Goal: Check status

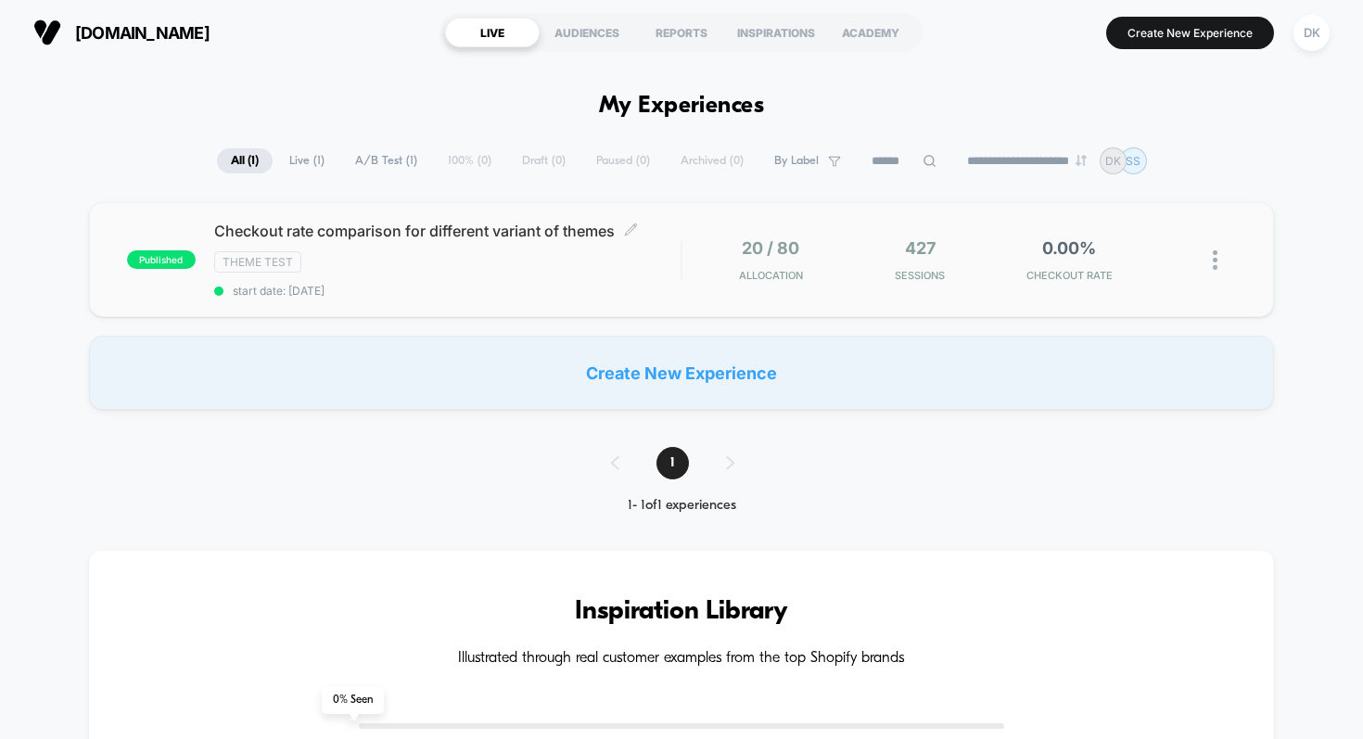
click at [391, 248] on div "Checkout rate comparison for different variant of themes Click to edit experien…" at bounding box center [447, 260] width 467 height 76
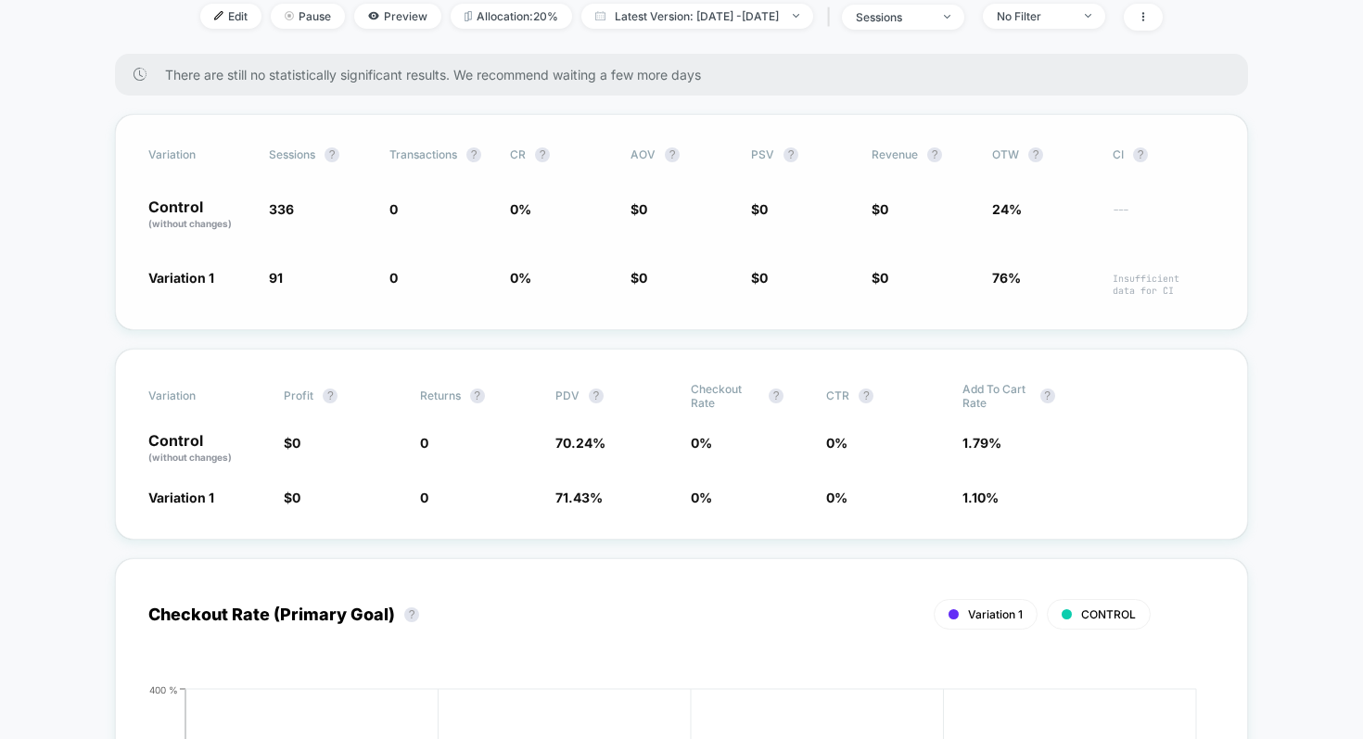
scroll to position [312, 0]
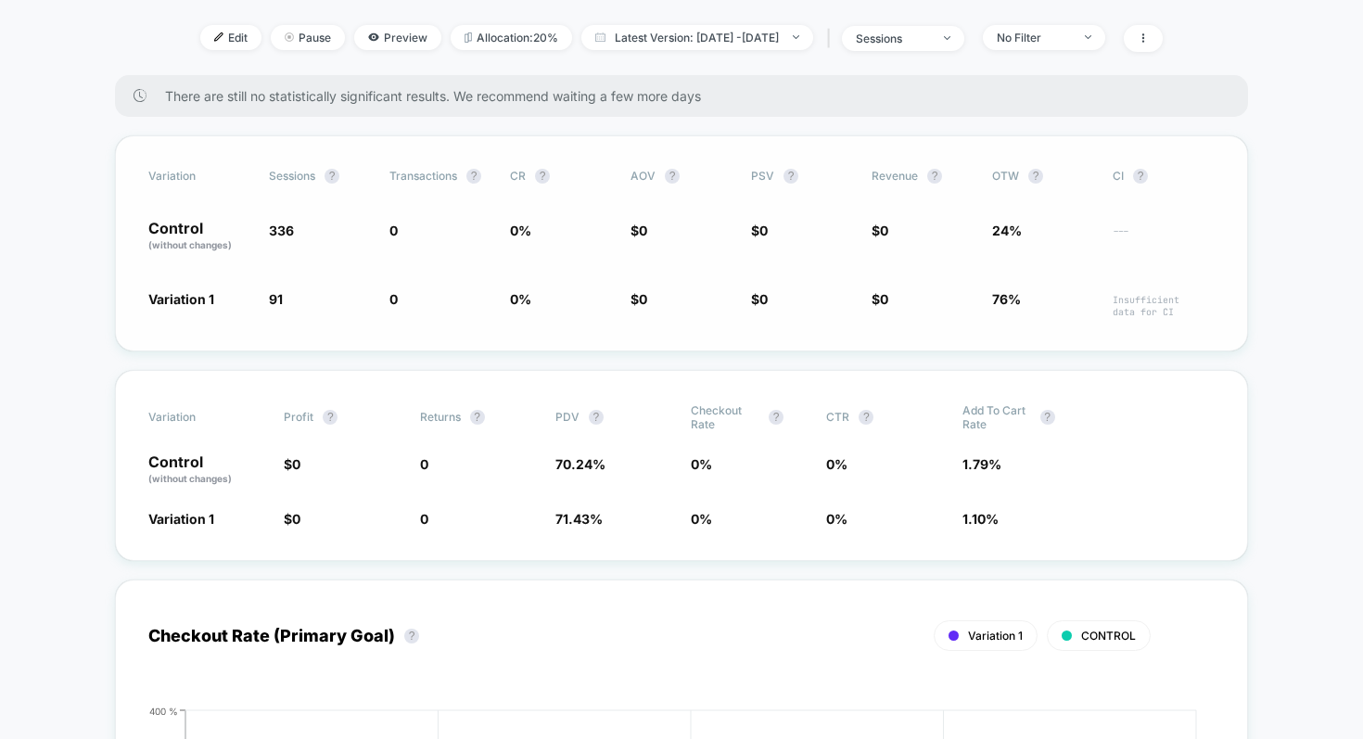
click at [1012, 291] on span "76%" at bounding box center [1006, 299] width 29 height 16
drag, startPoint x: 1022, startPoint y: 256, endPoint x: 961, endPoint y: 256, distance: 61.2
click at [973, 289] on div "Variation 1 91 - 72.9 % 0 0 % $ 0 $ 0 $ 0 76% Insufficient data for CI" at bounding box center [681, 303] width 1066 height 29
drag, startPoint x: 985, startPoint y: 261, endPoint x: 1033, endPoint y: 261, distance: 48.2
click at [1033, 289] on div "Variation 1 91 - 72.9 % 0 0 % $ 0 $ 0 $ 0 76% Insufficient data for CI" at bounding box center [681, 303] width 1066 height 29
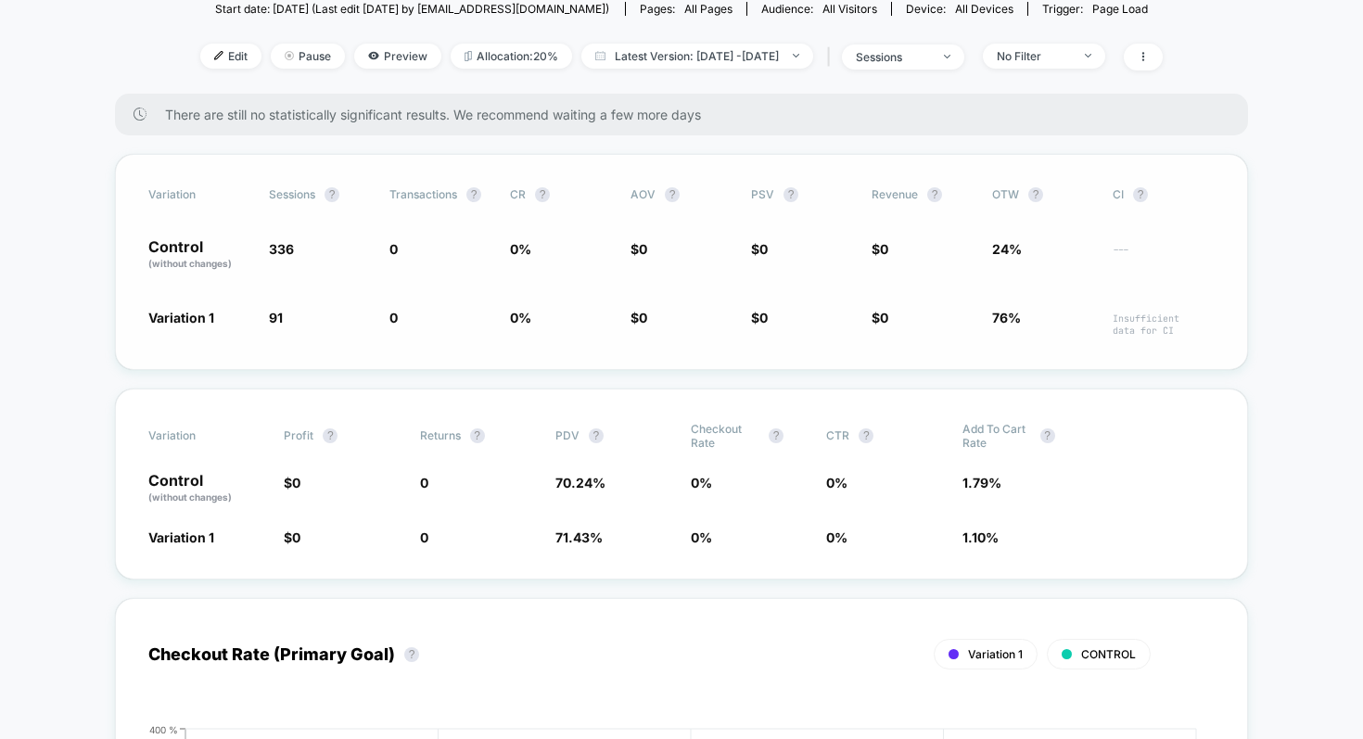
scroll to position [288, 0]
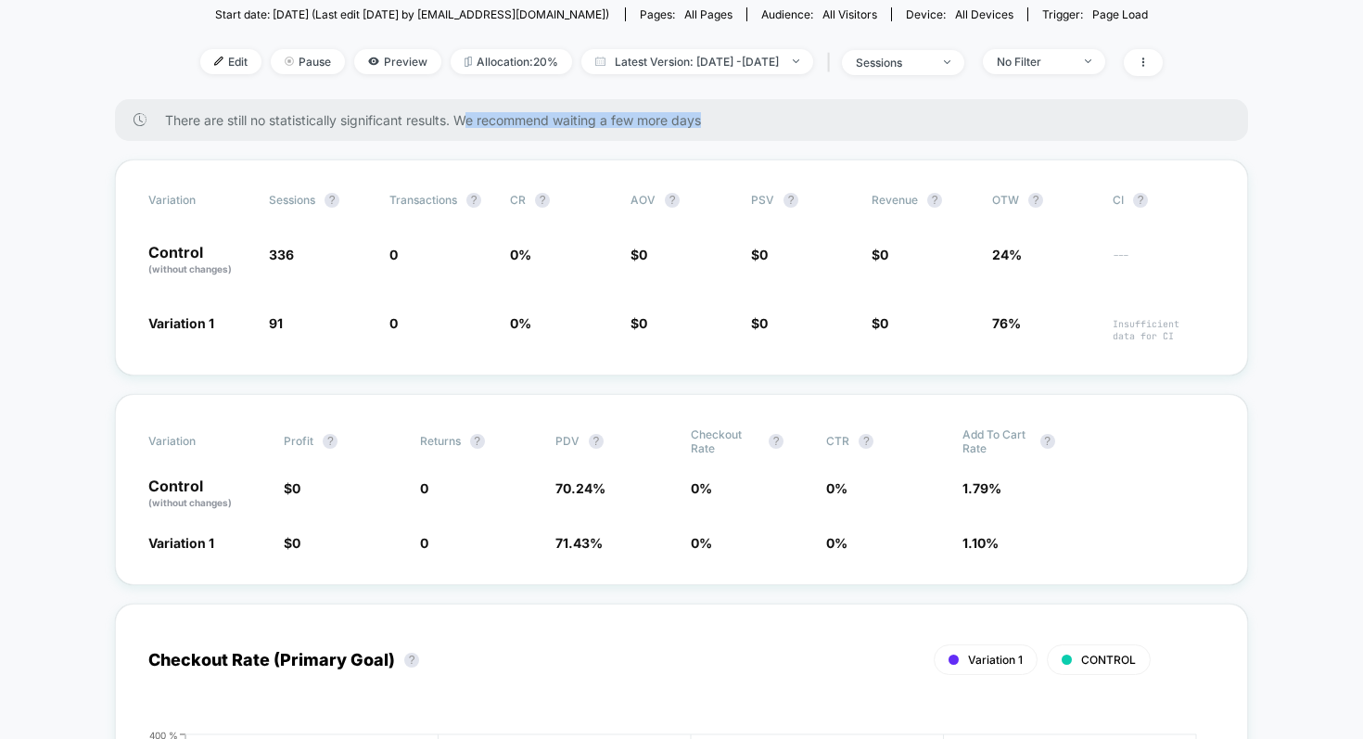
drag, startPoint x: 465, startPoint y: 85, endPoint x: 610, endPoint y: 87, distance: 145.6
click at [610, 99] on div "There are still no statistically significant results. We recommend waiting a fe…" at bounding box center [681, 120] width 1133 height 42
drag, startPoint x: 717, startPoint y: 87, endPoint x: 338, endPoint y: 76, distance: 378.5
click at [338, 112] on span "There are still no statistically significant results. We recommend waiting a fe…" at bounding box center [688, 120] width 1046 height 16
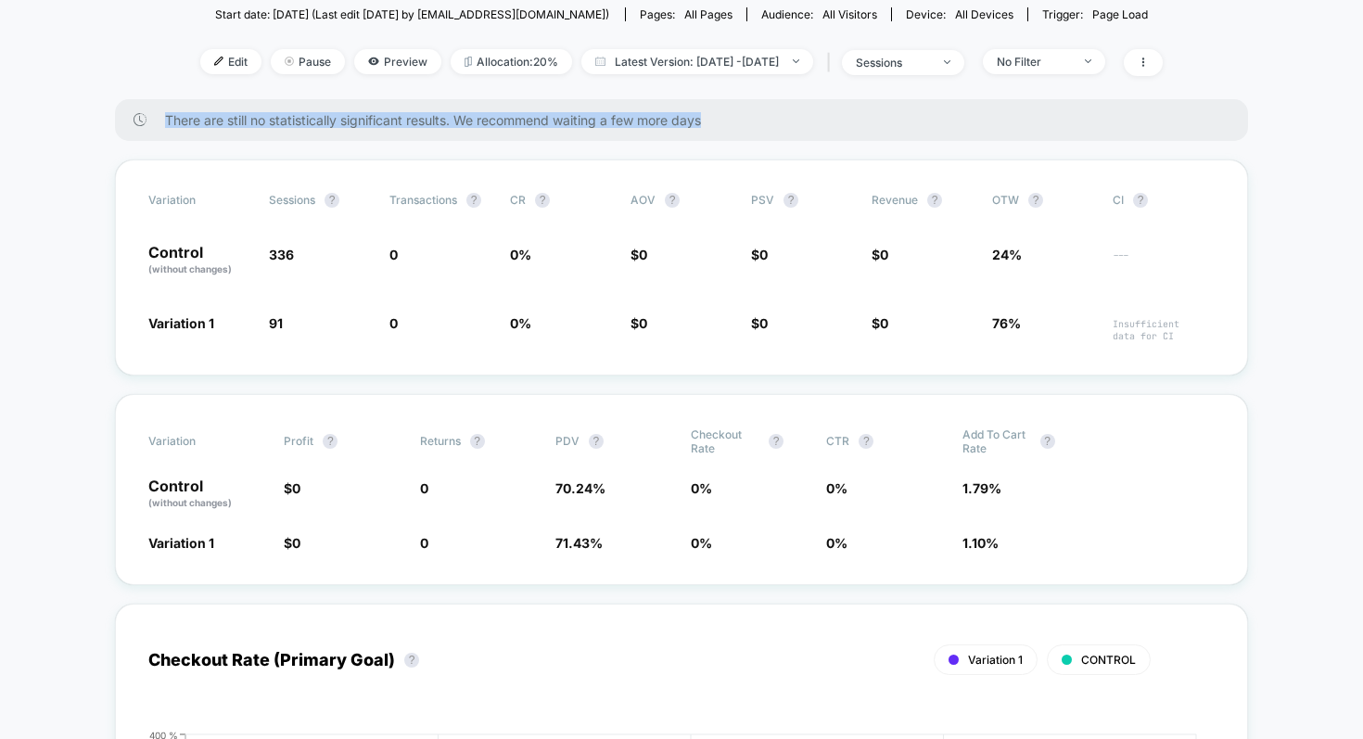
drag, startPoint x: 164, startPoint y: 77, endPoint x: 745, endPoint y: 84, distance: 581.4
click at [745, 112] on span "There are still no statistically significant results. We recommend waiting a fe…" at bounding box center [688, 120] width 1046 height 16
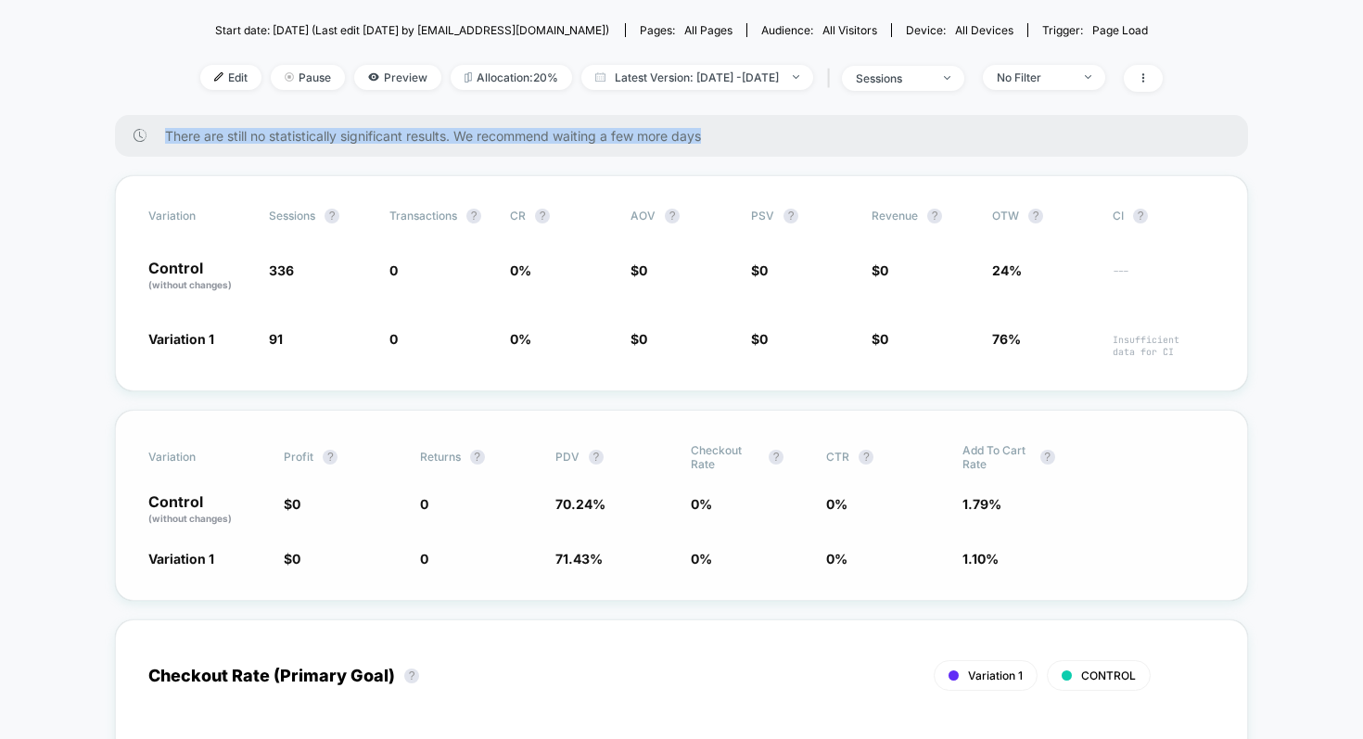
scroll to position [281, 0]
